Goal: Navigation & Orientation: Find specific page/section

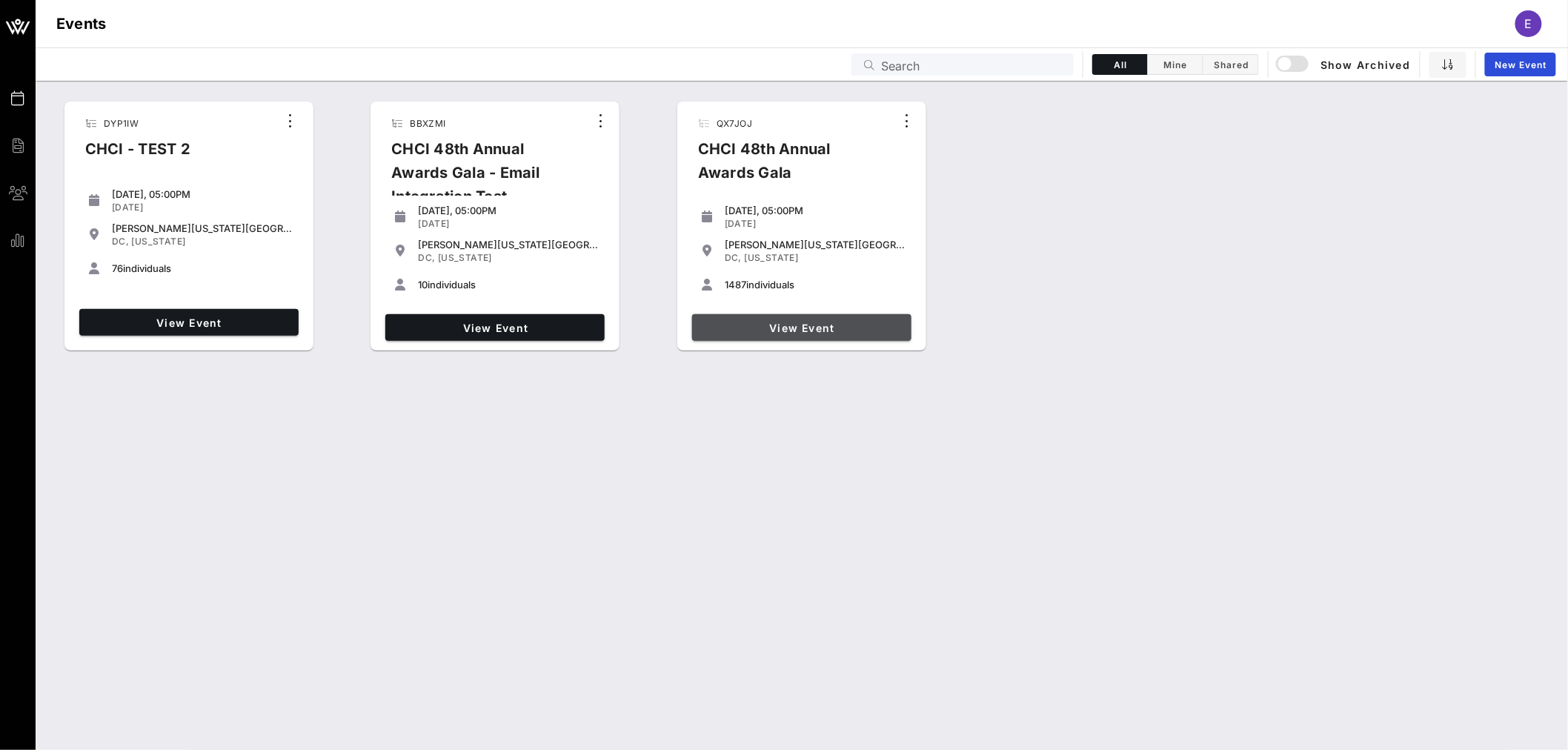
click at [803, 327] on span "View Event" at bounding box center [801, 327] width 207 height 12
click at [788, 327] on span "View Event" at bounding box center [801, 327] width 207 height 12
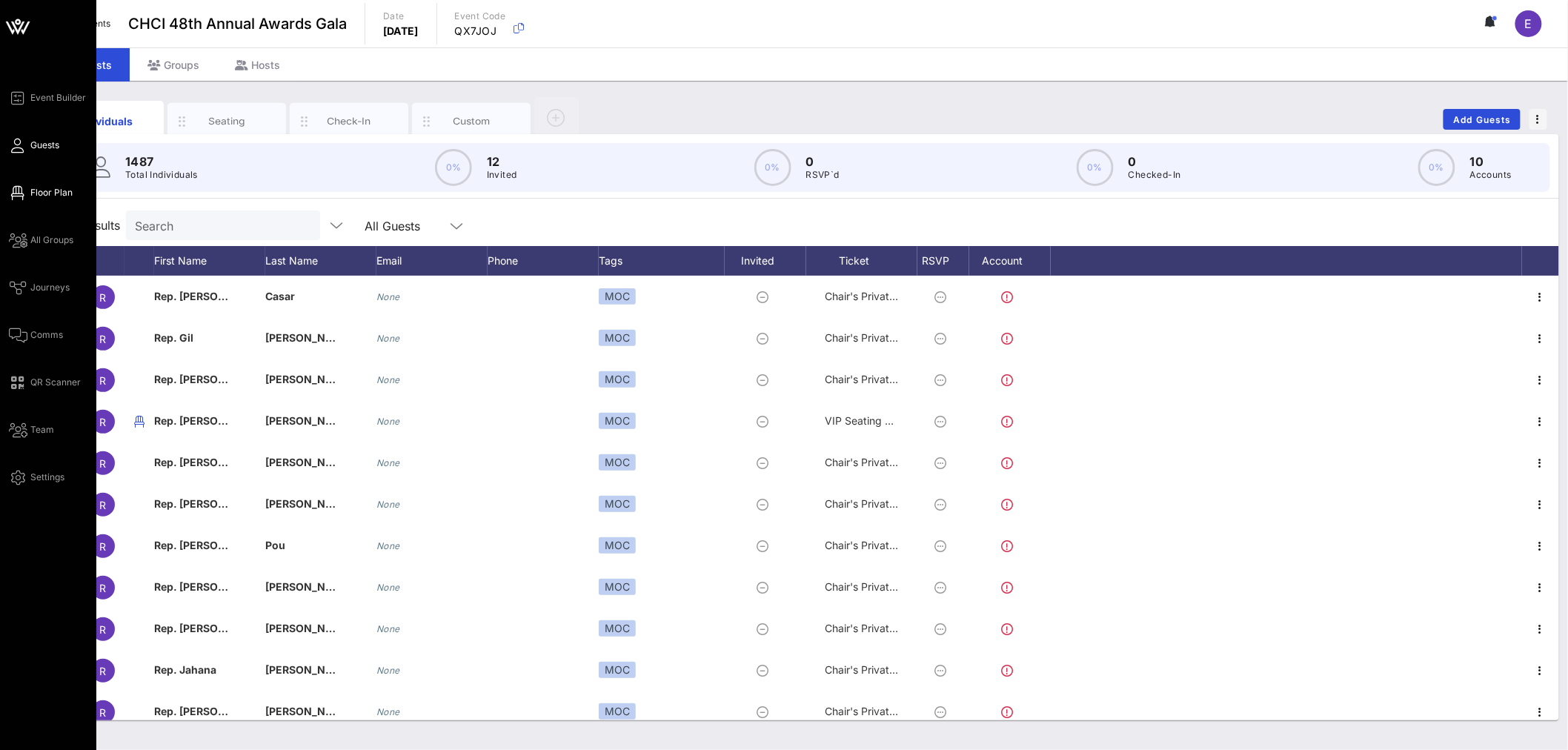
click at [56, 189] on span "Floor Plan" at bounding box center [51, 193] width 42 height 13
